Goal: Transaction & Acquisition: Obtain resource

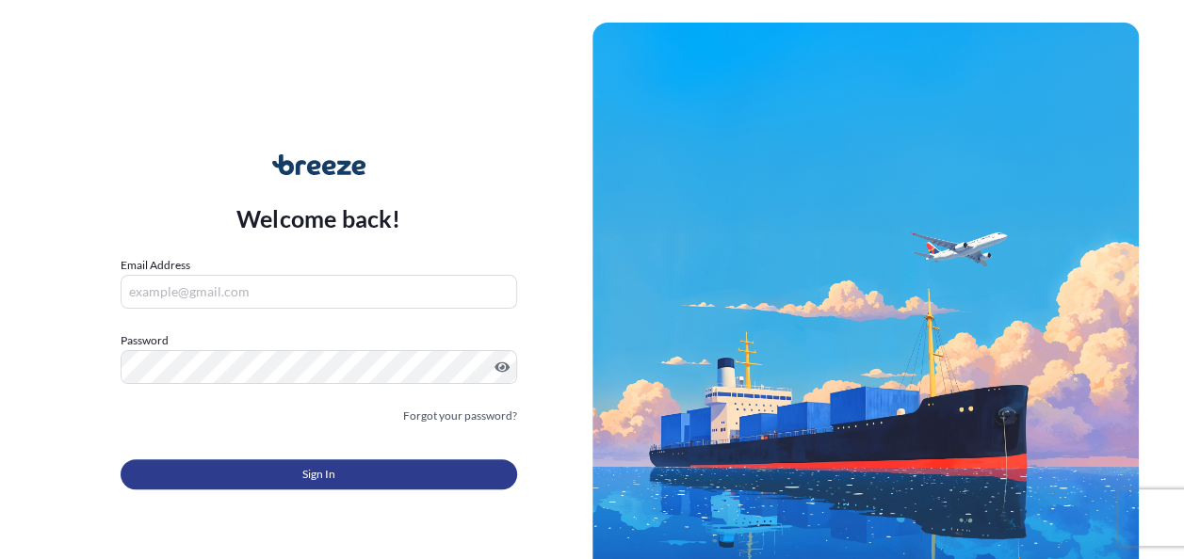
type input "[PERSON_NAME][EMAIL_ADDRESS][PERSON_NAME][DOMAIN_NAME]"
click at [298, 452] on div "Sign In" at bounding box center [319, 468] width 397 height 41
click at [298, 467] on button "Sign In" at bounding box center [319, 475] width 397 height 30
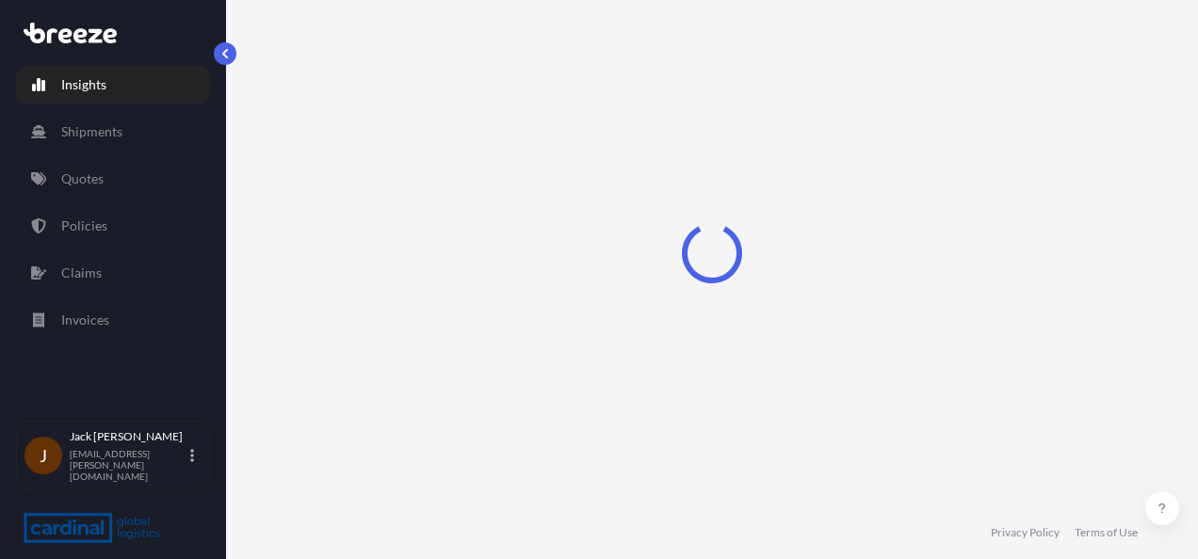
select select "2025"
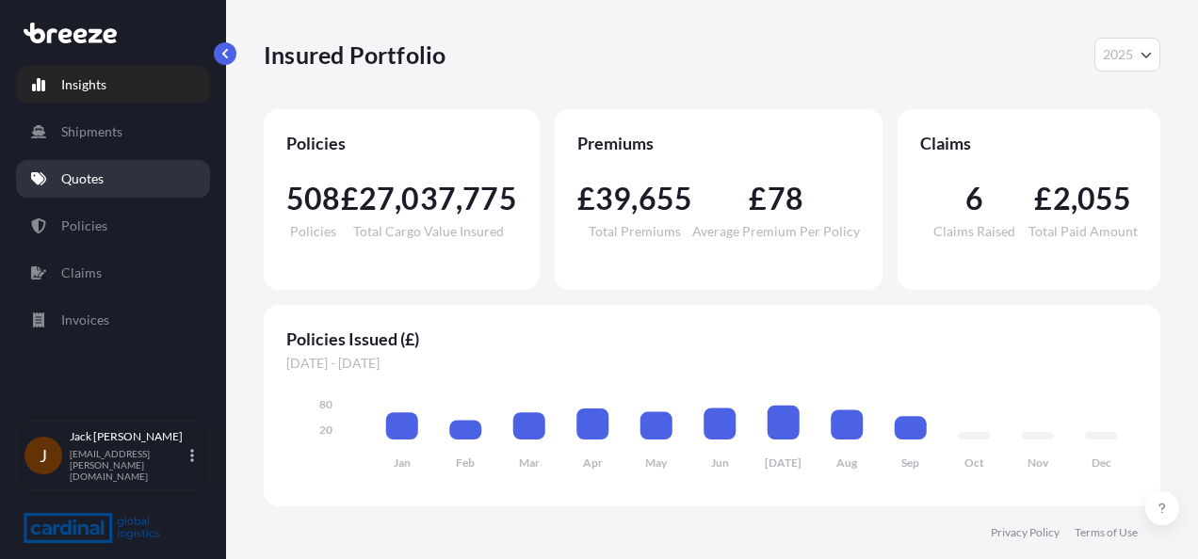
click at [94, 181] on p "Quotes" at bounding box center [82, 179] width 42 height 19
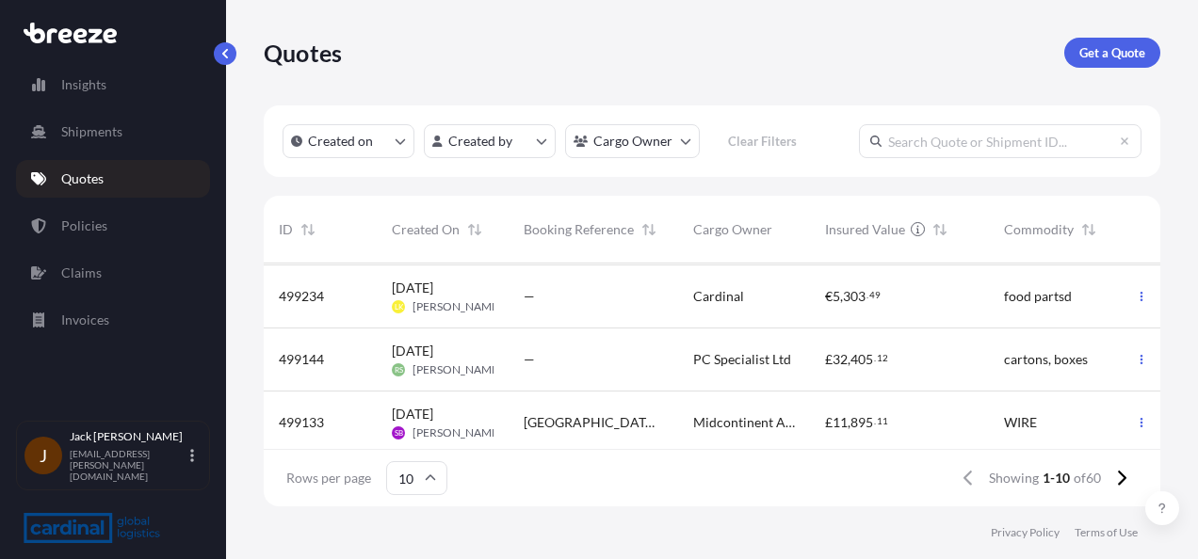
scroll to position [460, 0]
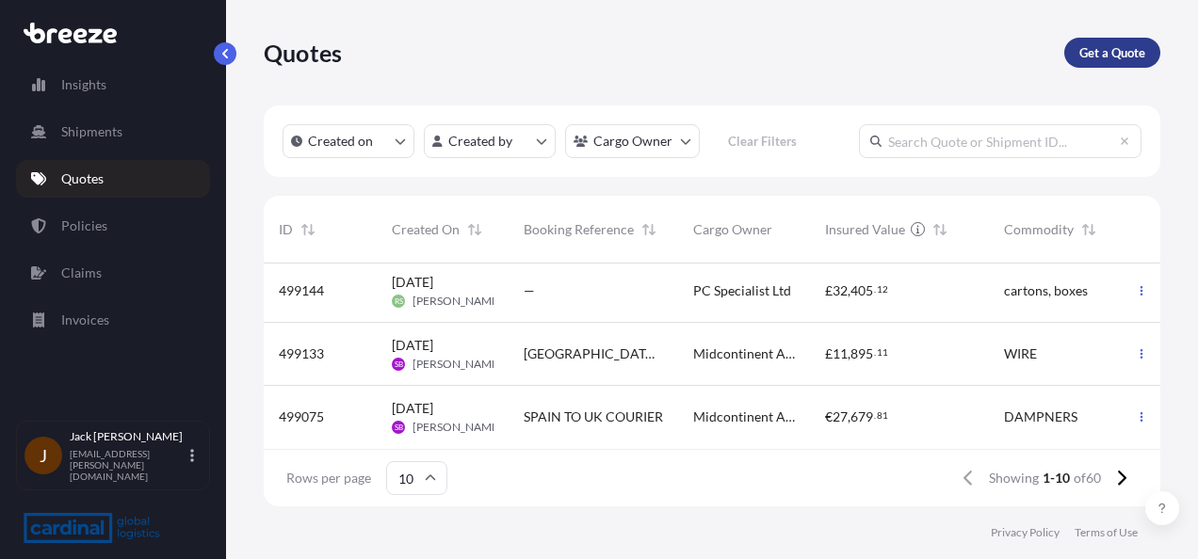
click at [1094, 43] on p "Get a Quote" at bounding box center [1112, 52] width 66 height 19
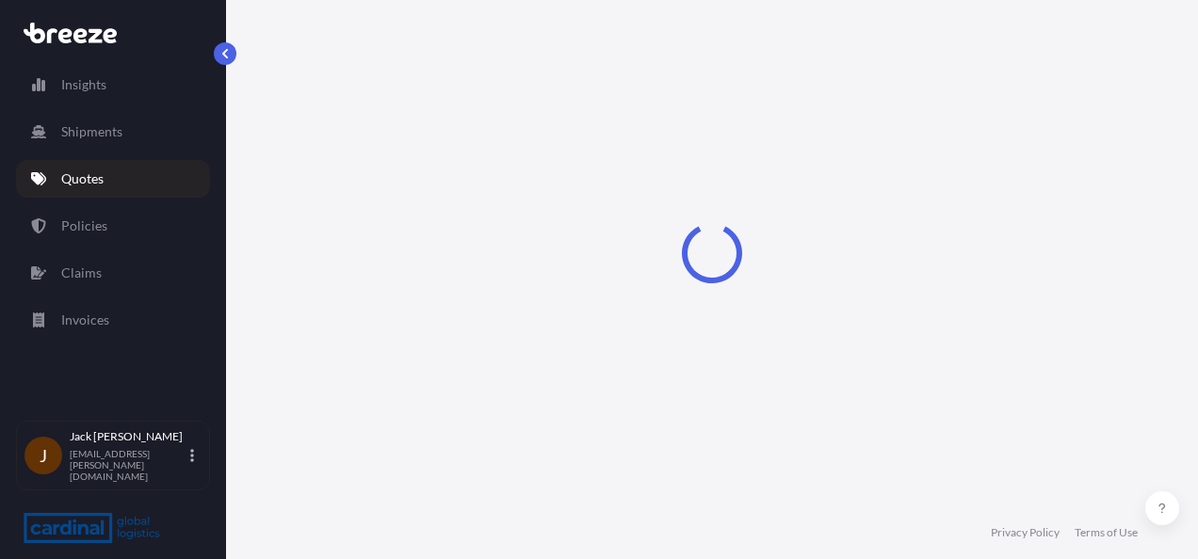
select select "Sea"
select select "1"
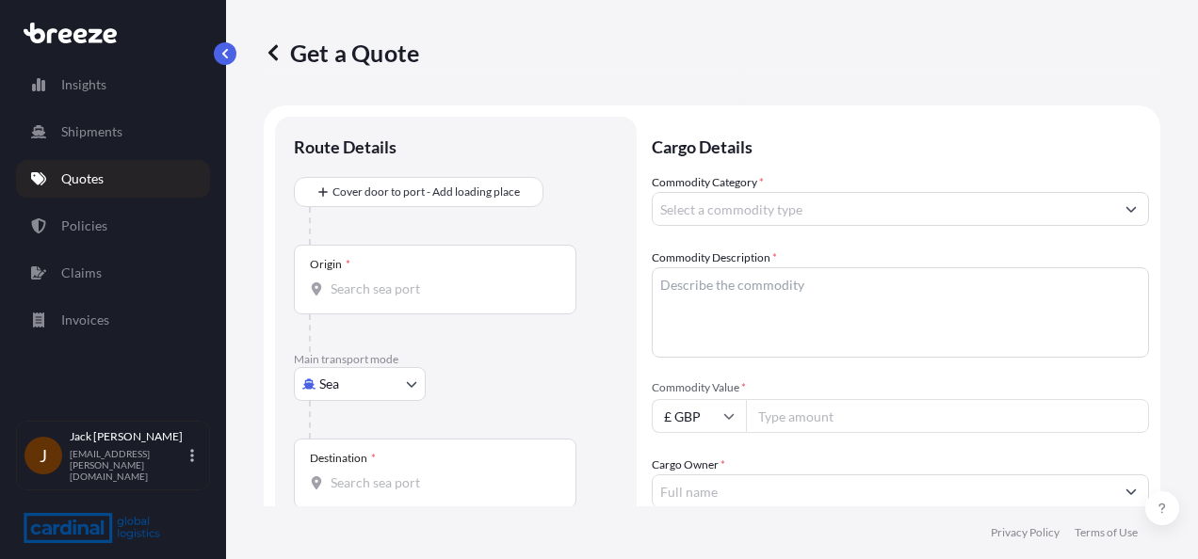
scroll to position [30, 0]
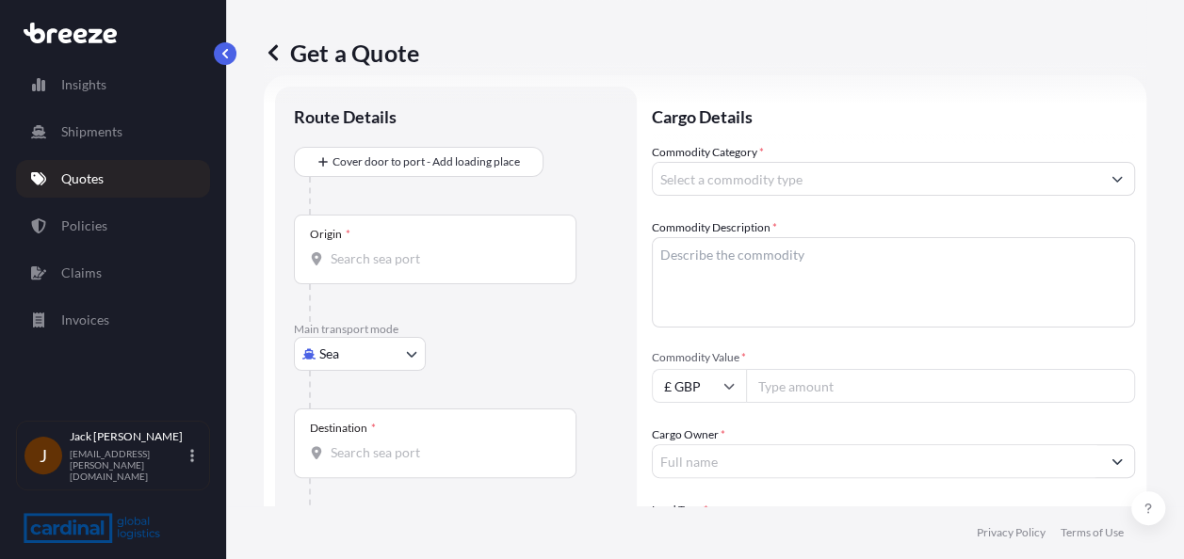
click at [723, 174] on input "Commodity Category *" at bounding box center [876, 179] width 447 height 34
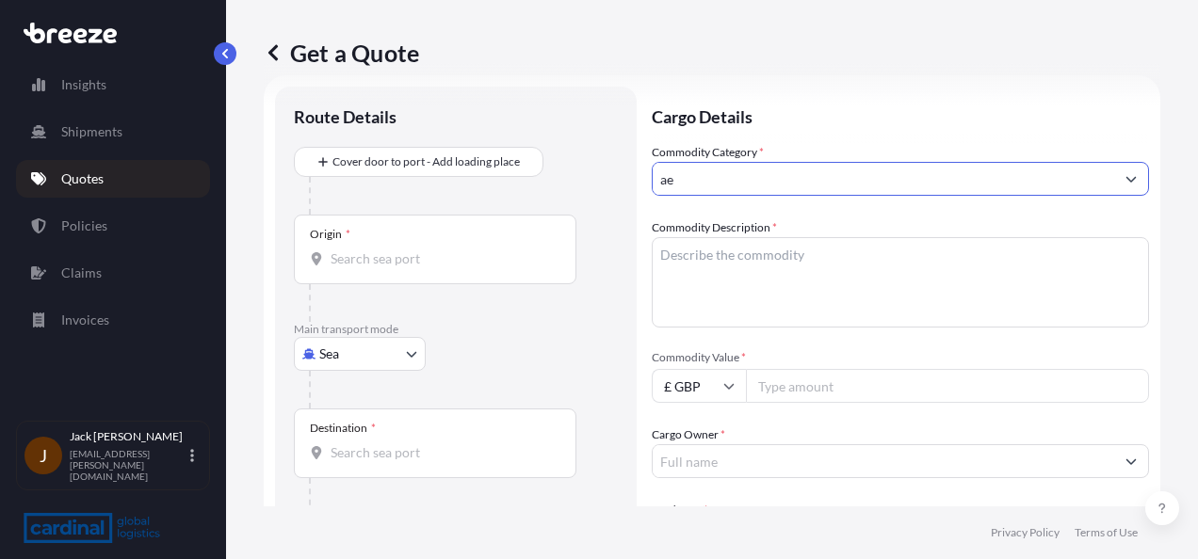
type input "a"
type input "h"
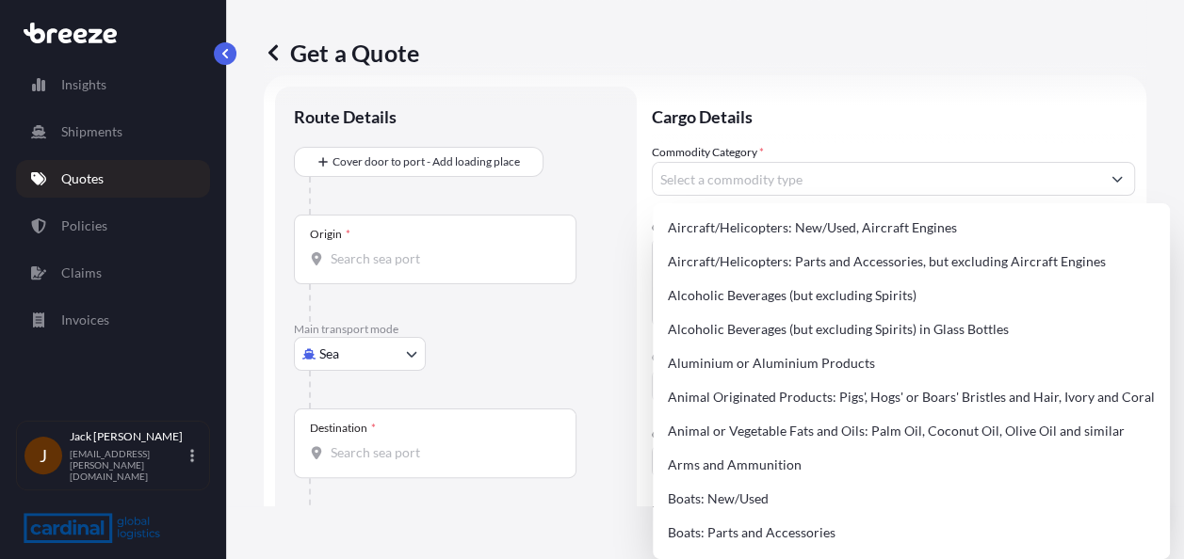
click at [748, 127] on p "Cargo Details" at bounding box center [893, 115] width 483 height 57
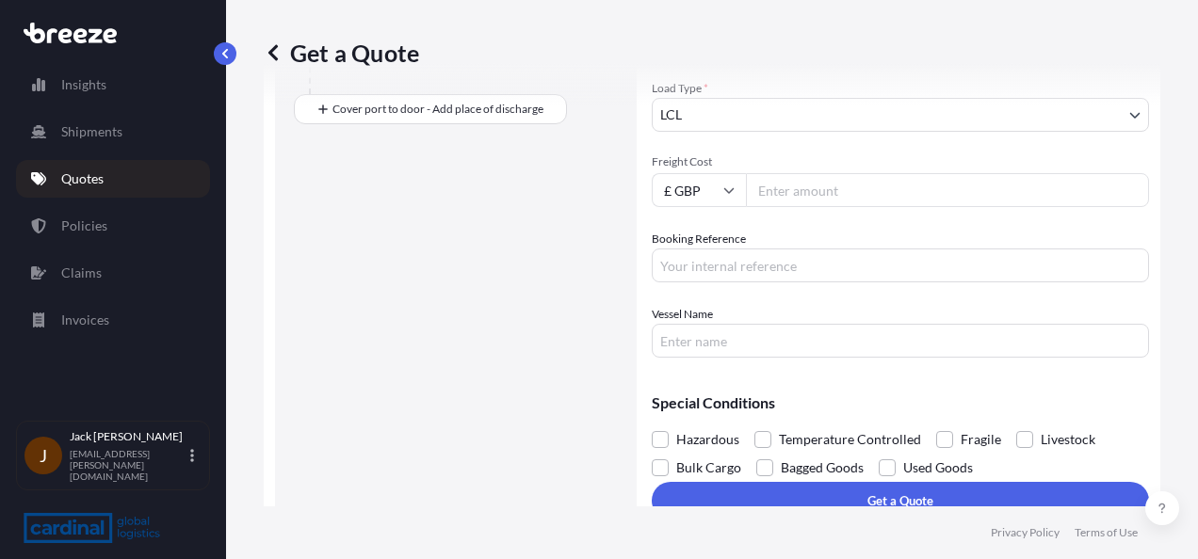
scroll to position [477, 0]
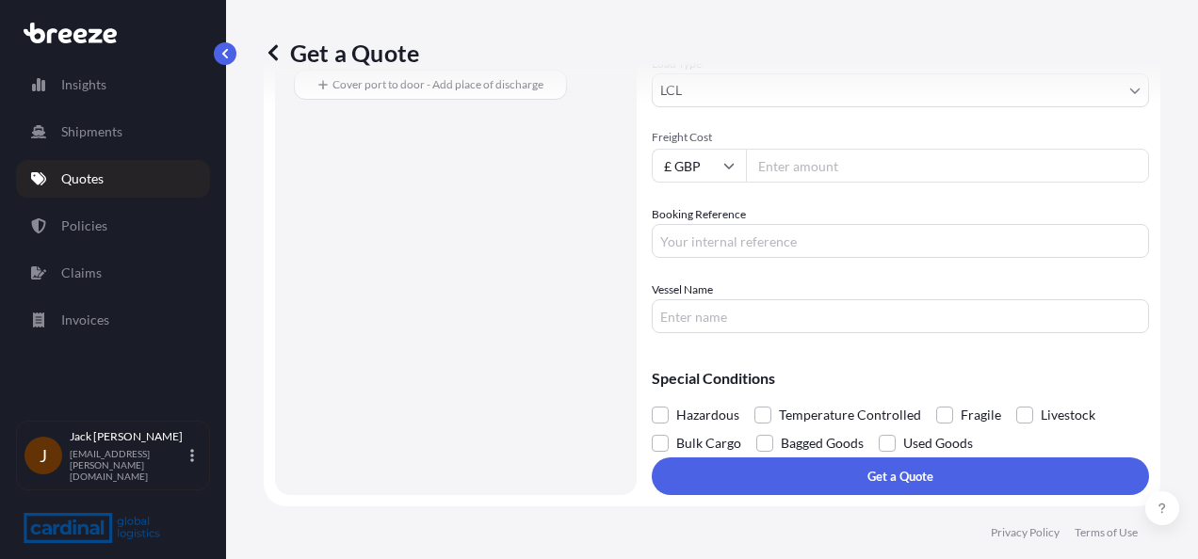
click at [669, 417] on label "Hazardous" at bounding box center [696, 415] width 88 height 28
click at [652, 401] on input "Hazardous" at bounding box center [652, 401] width 0 height 0
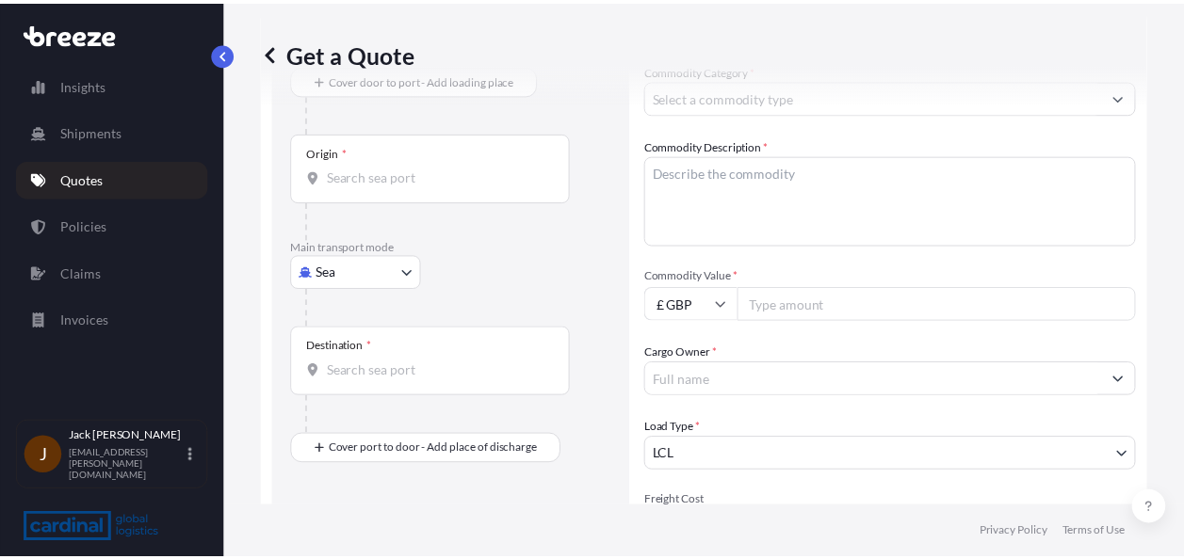
scroll to position [0, 0]
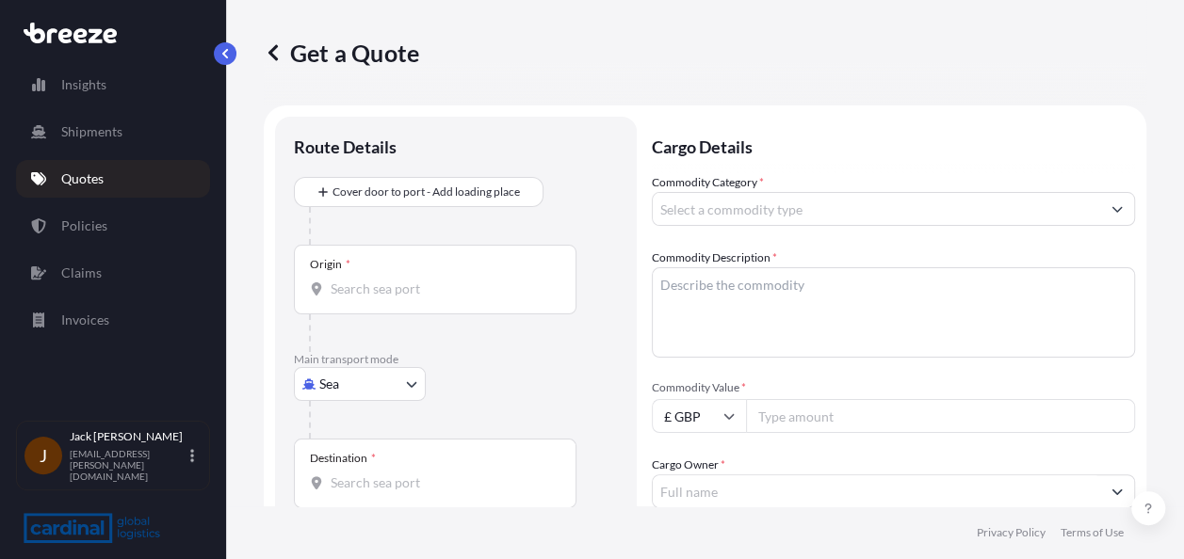
click at [776, 203] on input "Commodity Category *" at bounding box center [876, 209] width 447 height 34
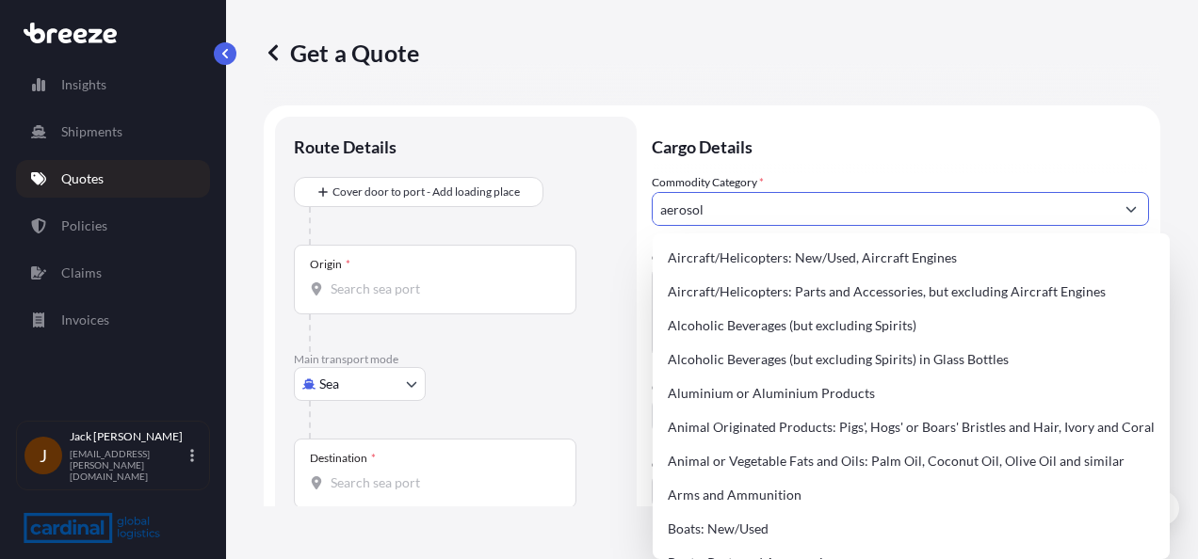
click at [1116, 207] on button "Show suggestions" at bounding box center [1131, 209] width 34 height 34
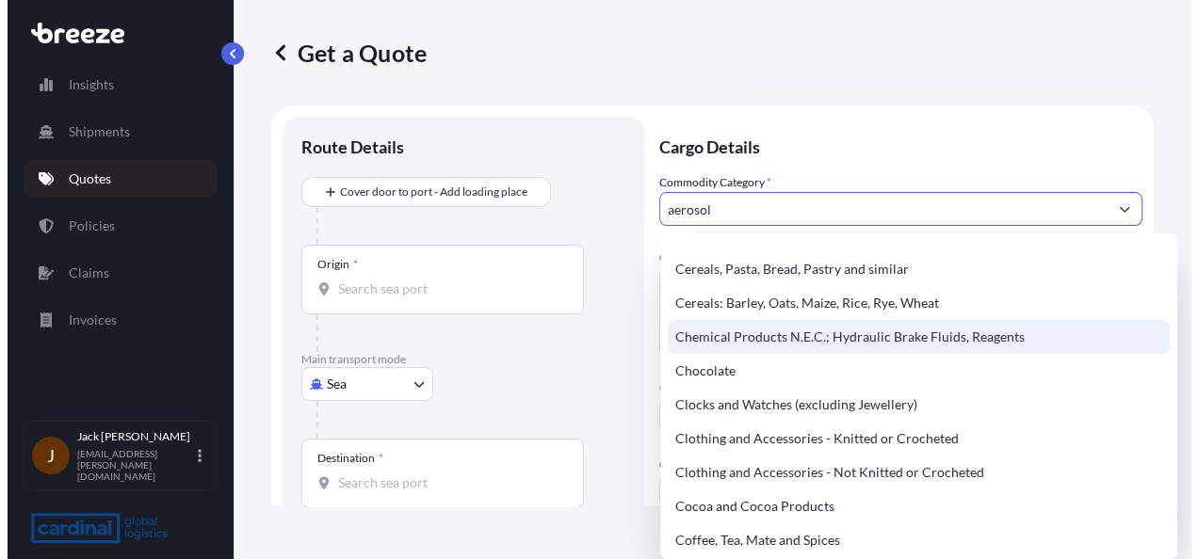
scroll to position [471, 0]
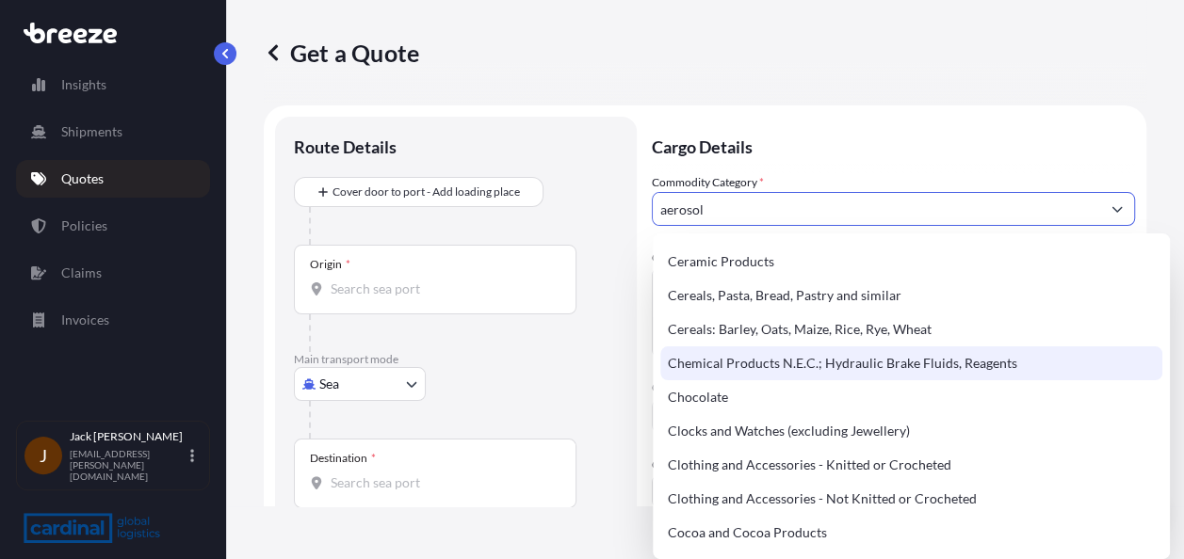
click at [901, 357] on div "Chemical Products N.E.C.; Hydraulic Brake Fluids, Reagents" at bounding box center [911, 364] width 502 height 34
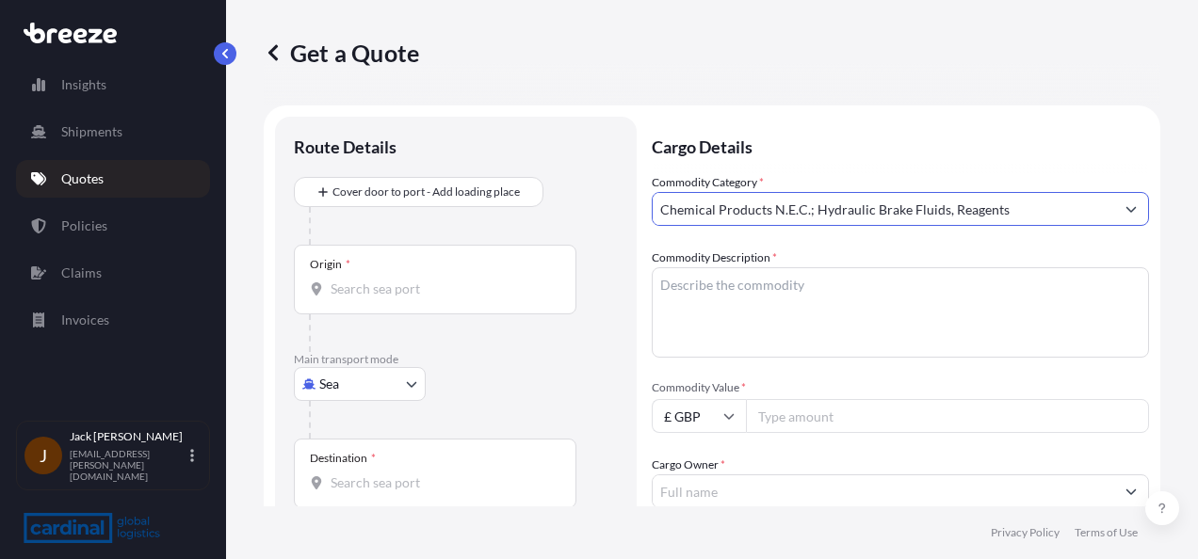
type input "Chemical Products N.E.C.; Hydraulic Brake Fluids, Reagents"
click at [794, 298] on textarea "Commodity Description *" at bounding box center [900, 312] width 497 height 90
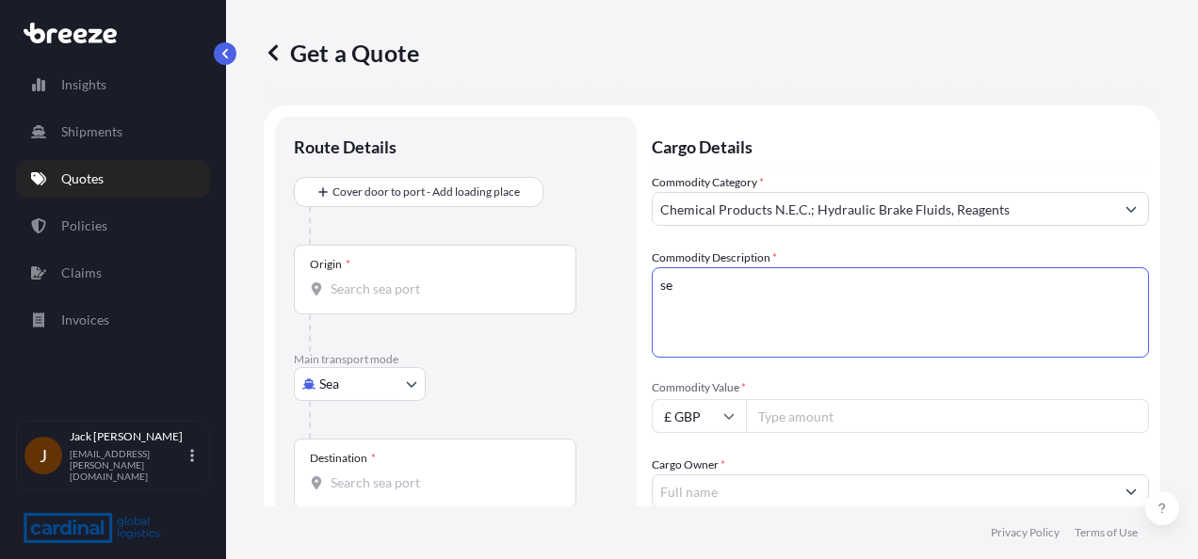
type textarea "s"
type textarea "aerosols"
paste input "65978.64"
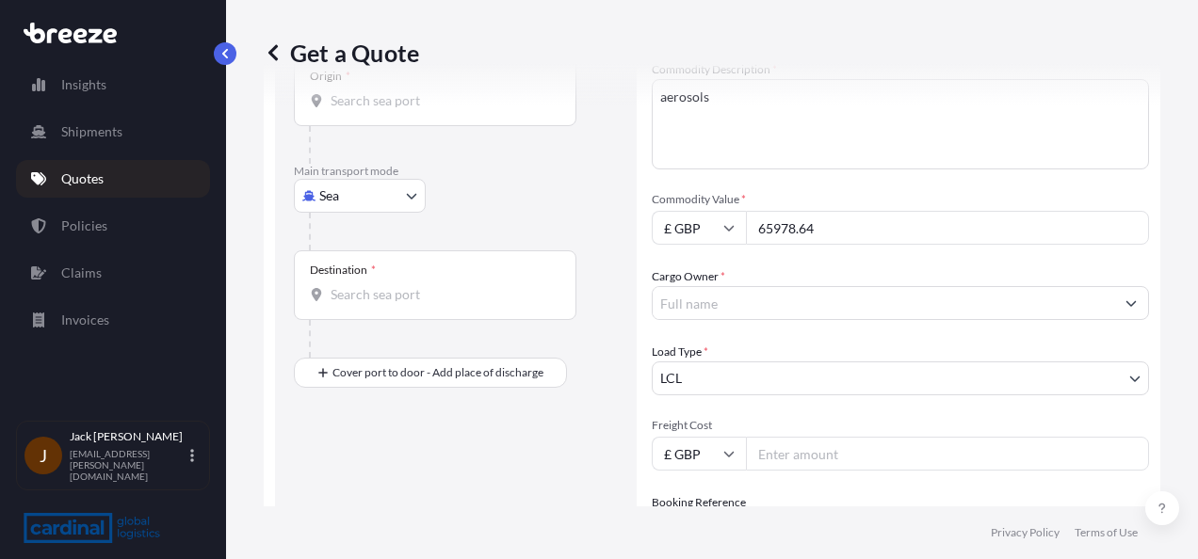
type input "65978.64"
drag, startPoint x: 737, startPoint y: 298, endPoint x: 742, endPoint y: 315, distance: 17.6
click at [738, 298] on input "Cargo Owner *" at bounding box center [884, 303] width 462 height 34
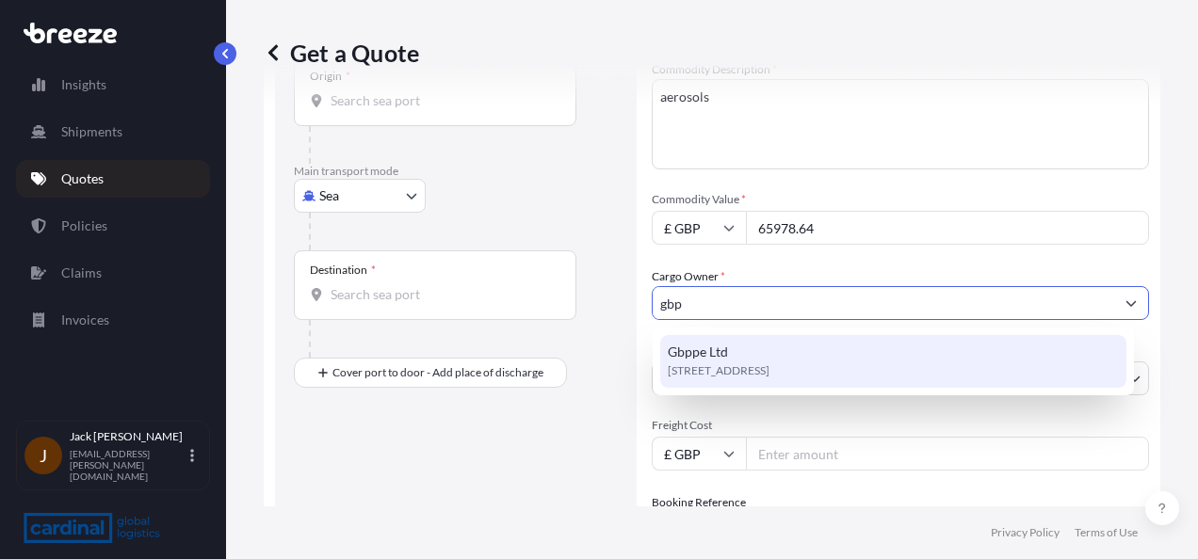
click at [700, 358] on span "Gbppe Ltd" at bounding box center [698, 352] width 60 height 19
click at [819, 306] on input "Gbppe Ltd" at bounding box center [884, 303] width 462 height 34
drag, startPoint x: 735, startPoint y: 300, endPoint x: 543, endPoint y: 300, distance: 191.2
click at [543, 300] on form "Route Details Cover door to port - Add loading place Place of loading Road Road…" at bounding box center [712, 356] width 897 height 878
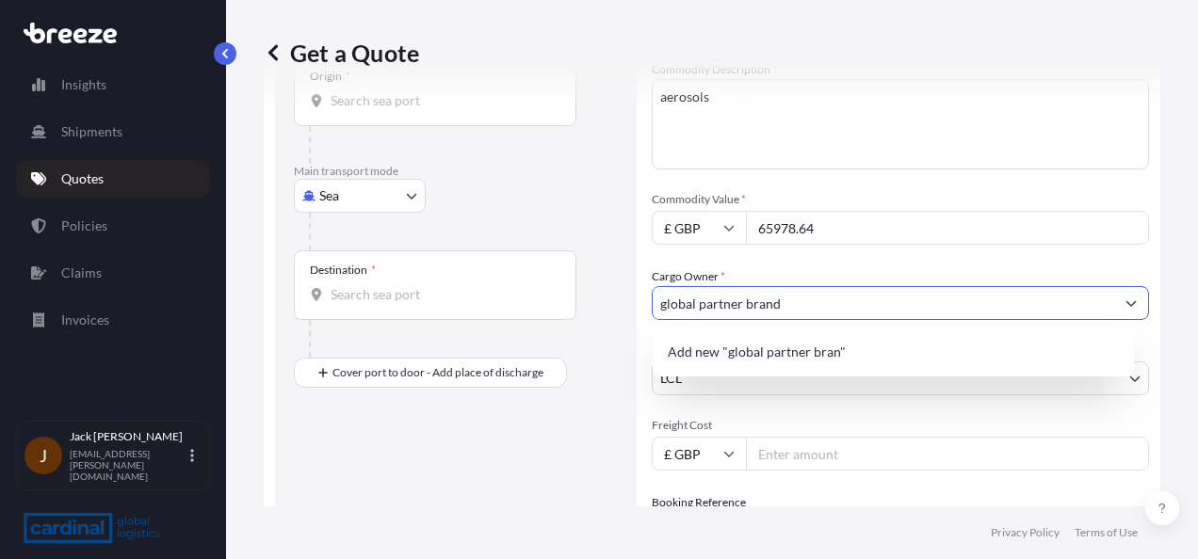
type input "global partner brands"
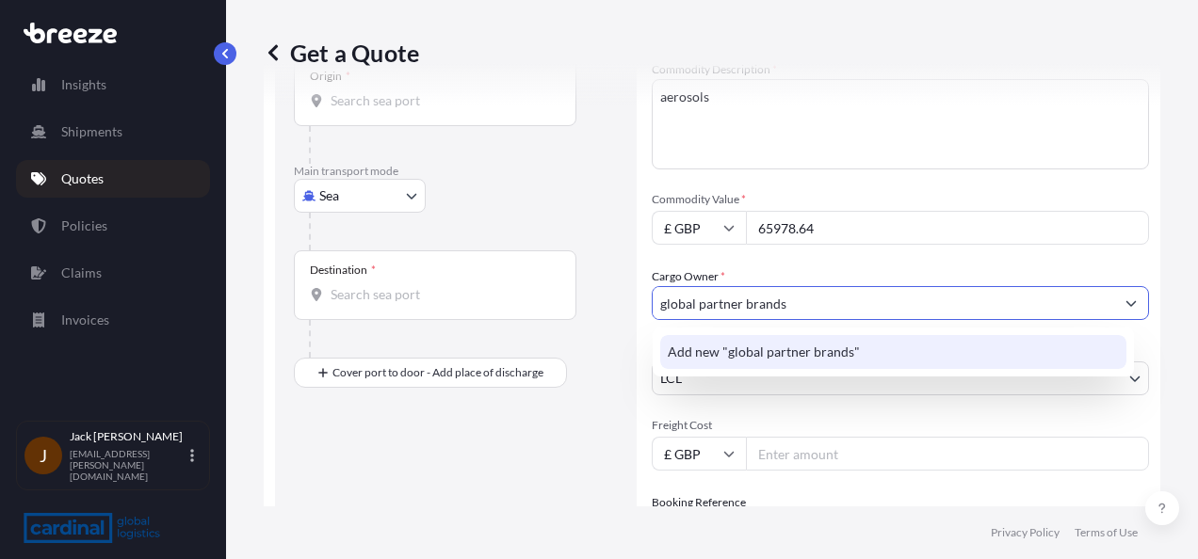
drag, startPoint x: 831, startPoint y: 305, endPoint x: 505, endPoint y: 336, distance: 327.4
click at [505, 336] on form "Route Details Cover door to port - Add loading place Place of loading Road Road…" at bounding box center [712, 356] width 897 height 878
